Goal: Transaction & Acquisition: Purchase product/service

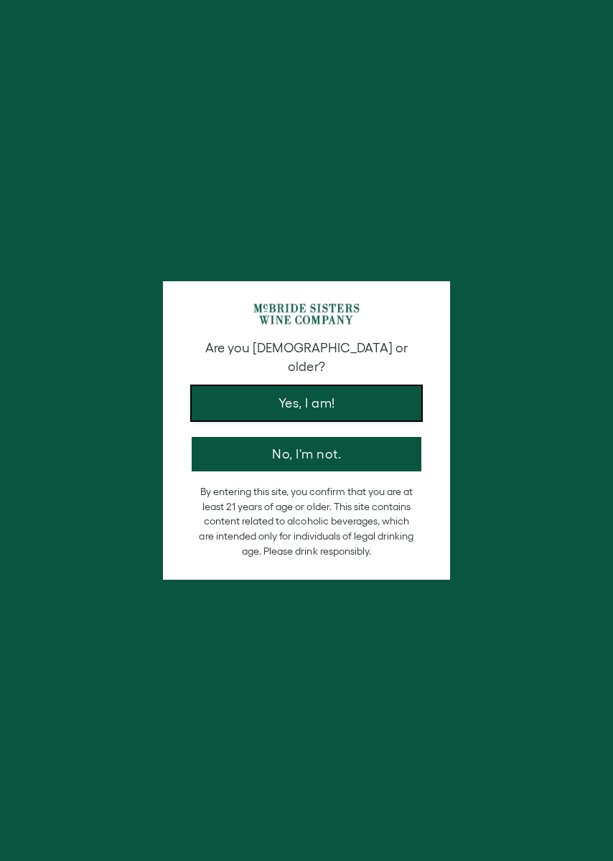
click at [347, 399] on button "Yes, I am!" at bounding box center [307, 403] width 230 height 34
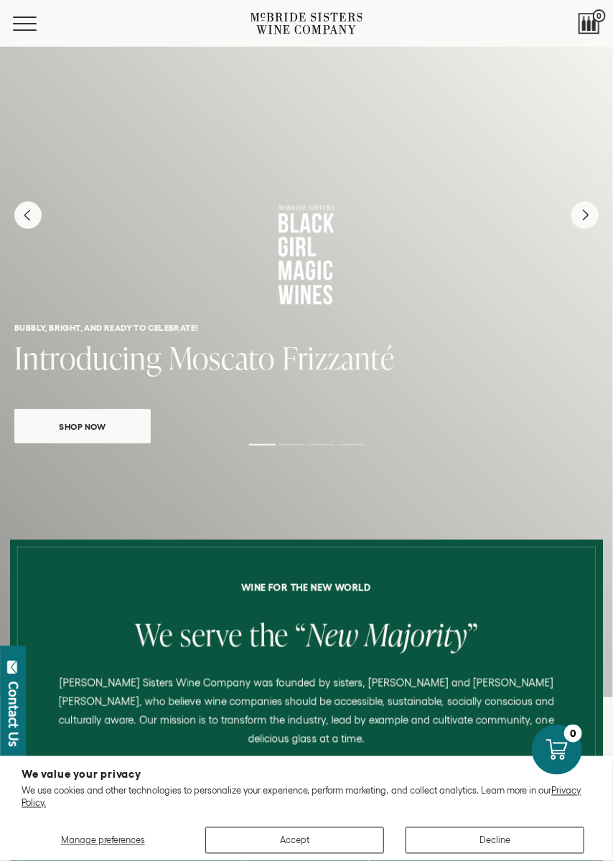
scroll to position [37, 0]
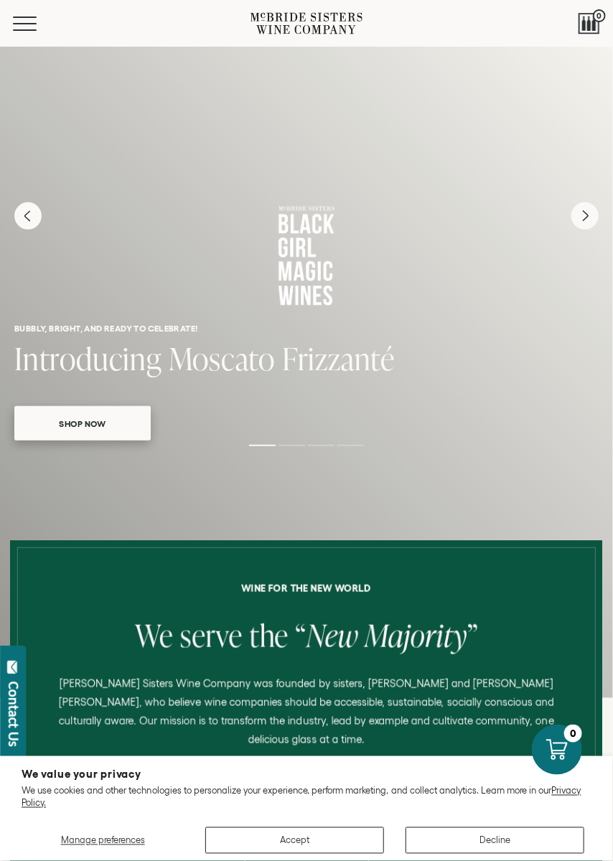
click at [103, 422] on span "Shop Now" at bounding box center [82, 423] width 81 height 16
click at [101, 417] on span "Shop Now" at bounding box center [82, 423] width 81 height 16
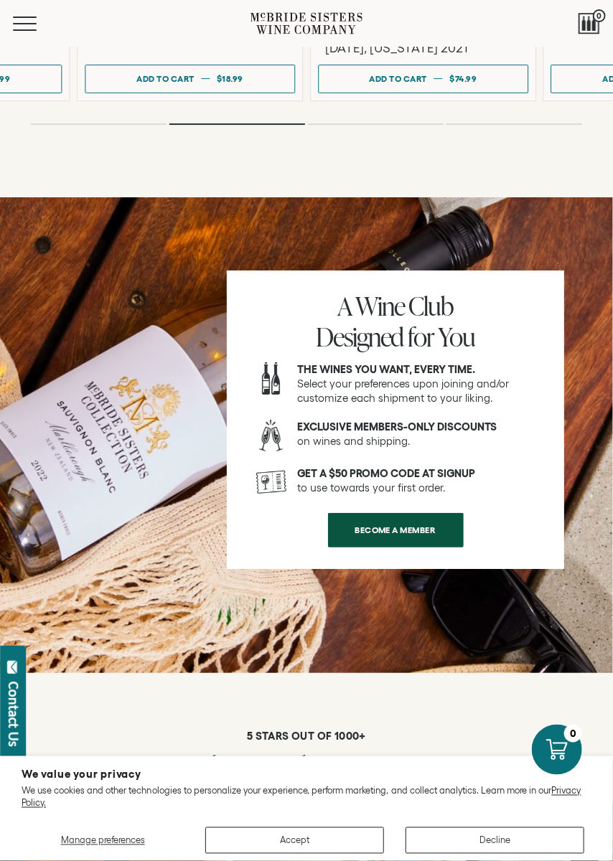
scroll to position [2856, 0]
